Goal: Check status

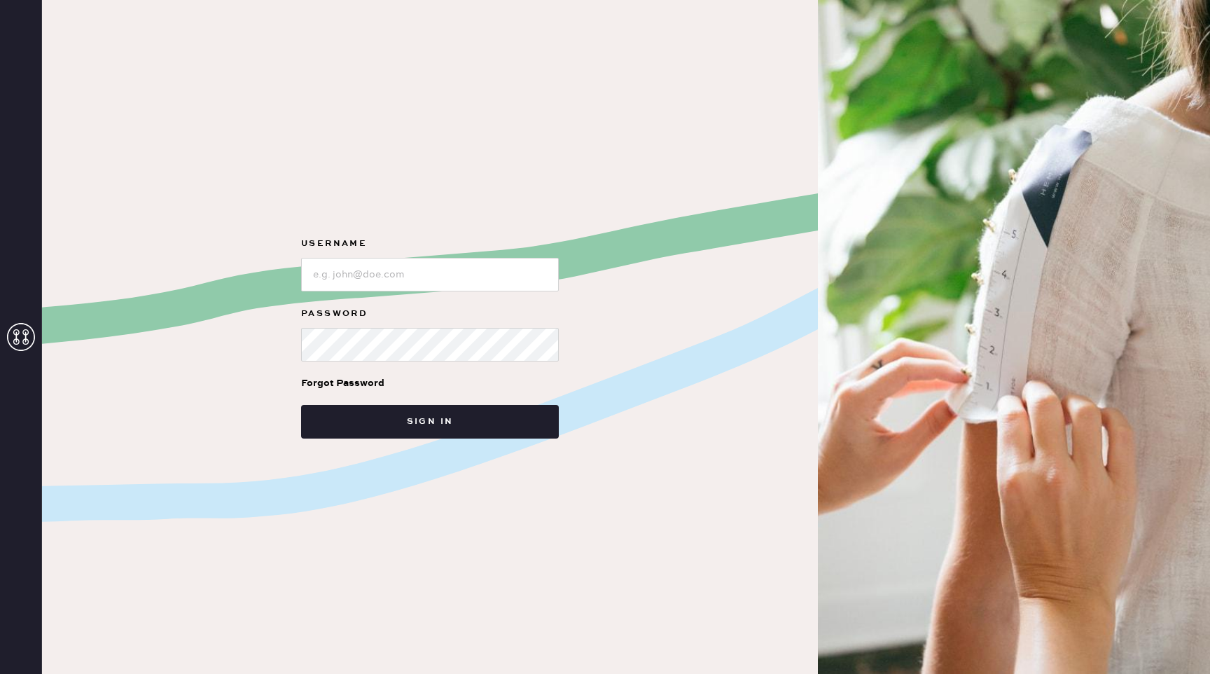
click at [431, 299] on form "Username Password Forgot Password Sign in" at bounding box center [430, 336] width 280 height 203
click at [431, 284] on input "loginName" at bounding box center [430, 275] width 258 height 34
click at [419, 273] on input "loginName" at bounding box center [430, 275] width 258 height 34
type input "[EMAIL_ADDRESS][DOMAIN_NAME]"
click at [301, 405] on button "Sign in" at bounding box center [430, 422] width 258 height 34
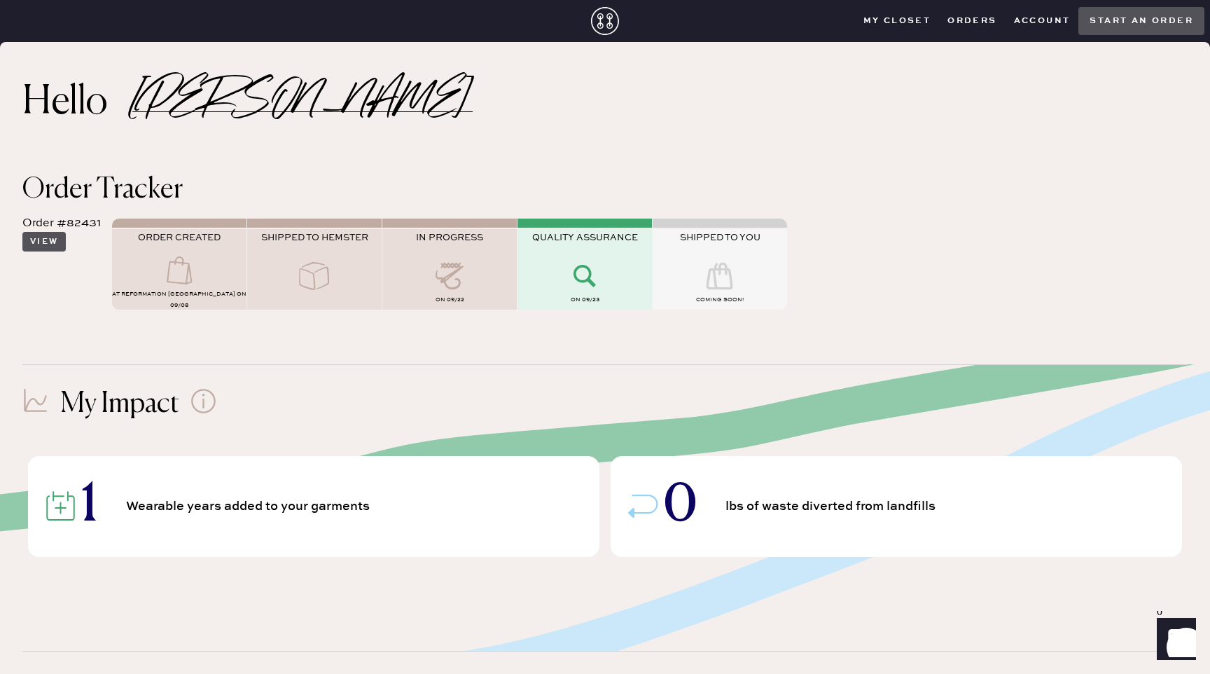
click at [54, 243] on button "View" at bounding box center [43, 242] width 43 height 20
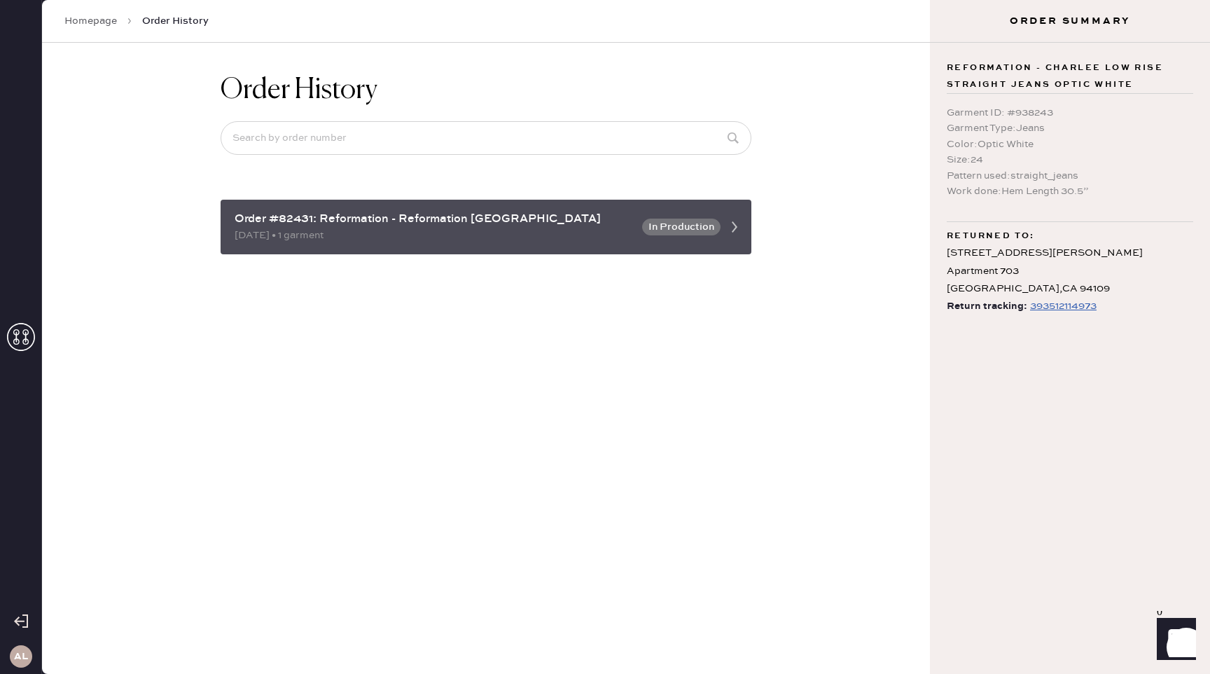
click at [494, 230] on div "[DATE] • 1 garment" at bounding box center [434, 235] width 399 height 15
click at [705, 231] on button "In Production" at bounding box center [681, 227] width 78 height 17
